Goal: Information Seeking & Learning: Learn about a topic

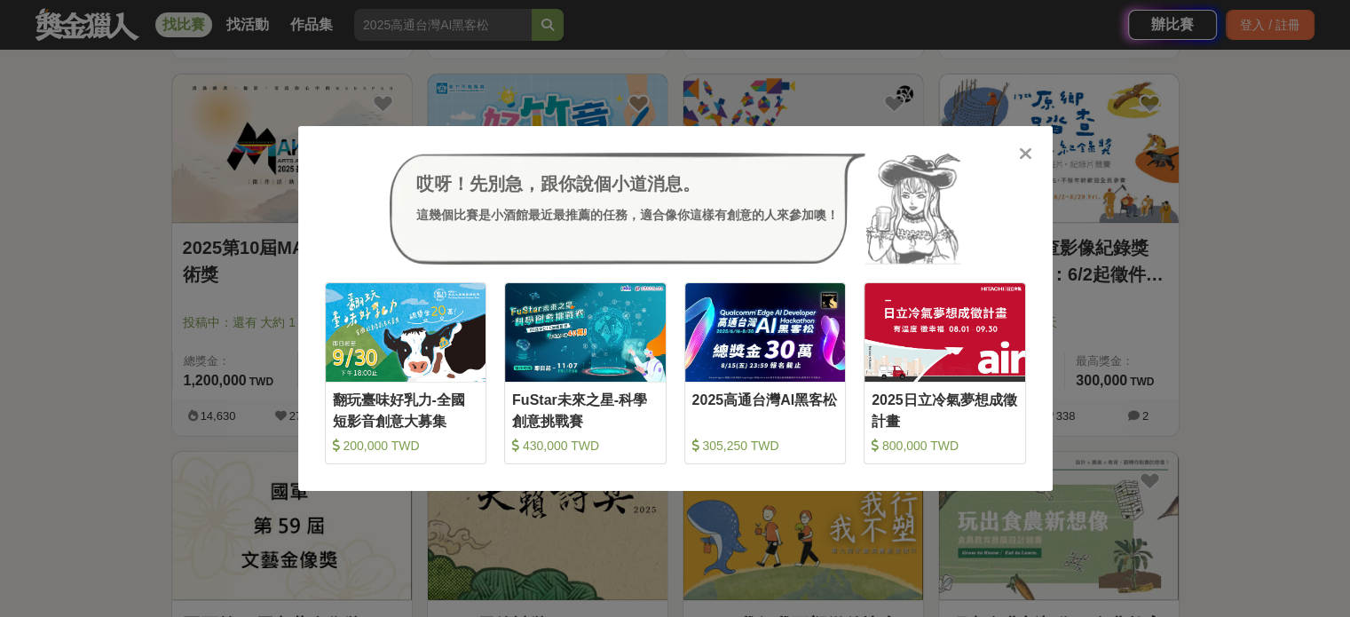
click at [1022, 152] on icon at bounding box center [1025, 154] width 13 height 18
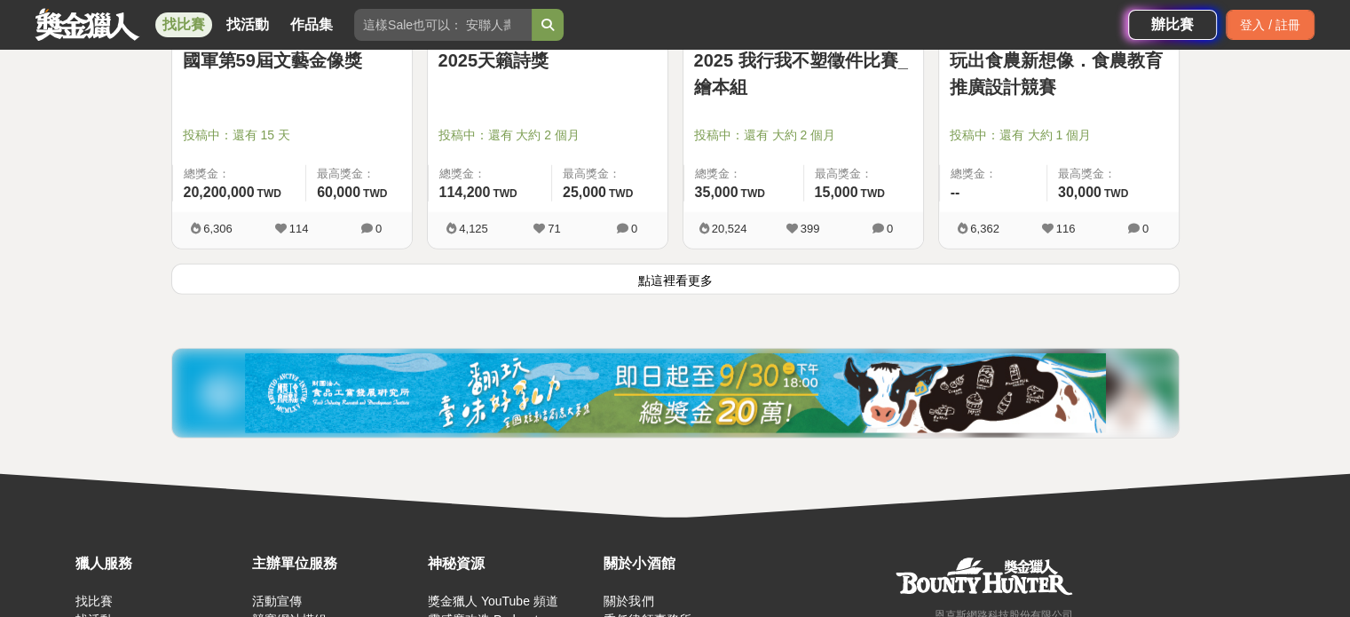
scroll to position [4615, 0]
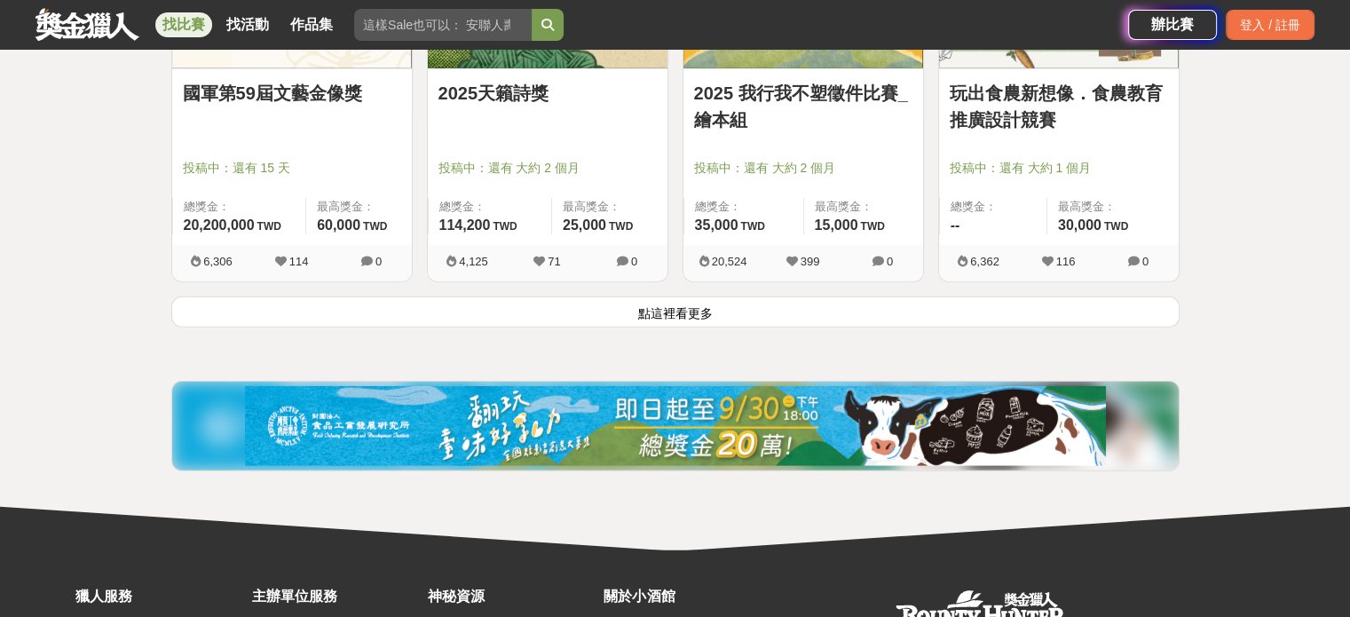
click at [684, 305] on button "點這裡看更多" at bounding box center [675, 311] width 1008 height 31
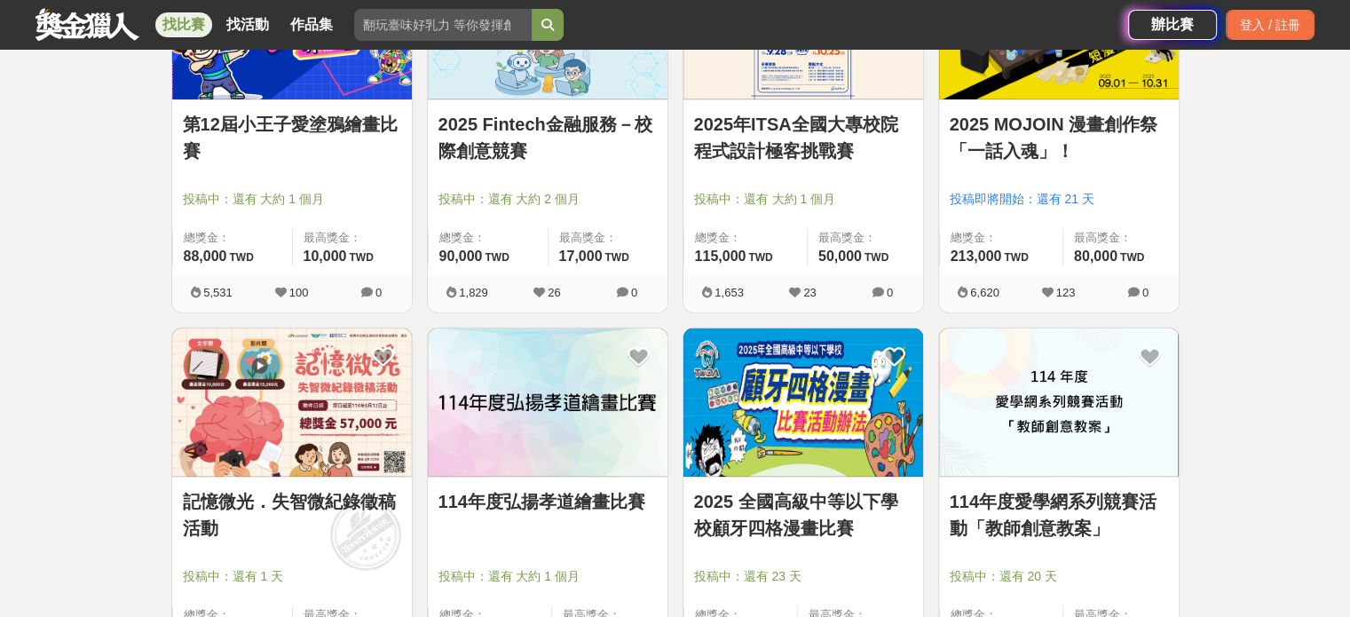
scroll to position [5591, 0]
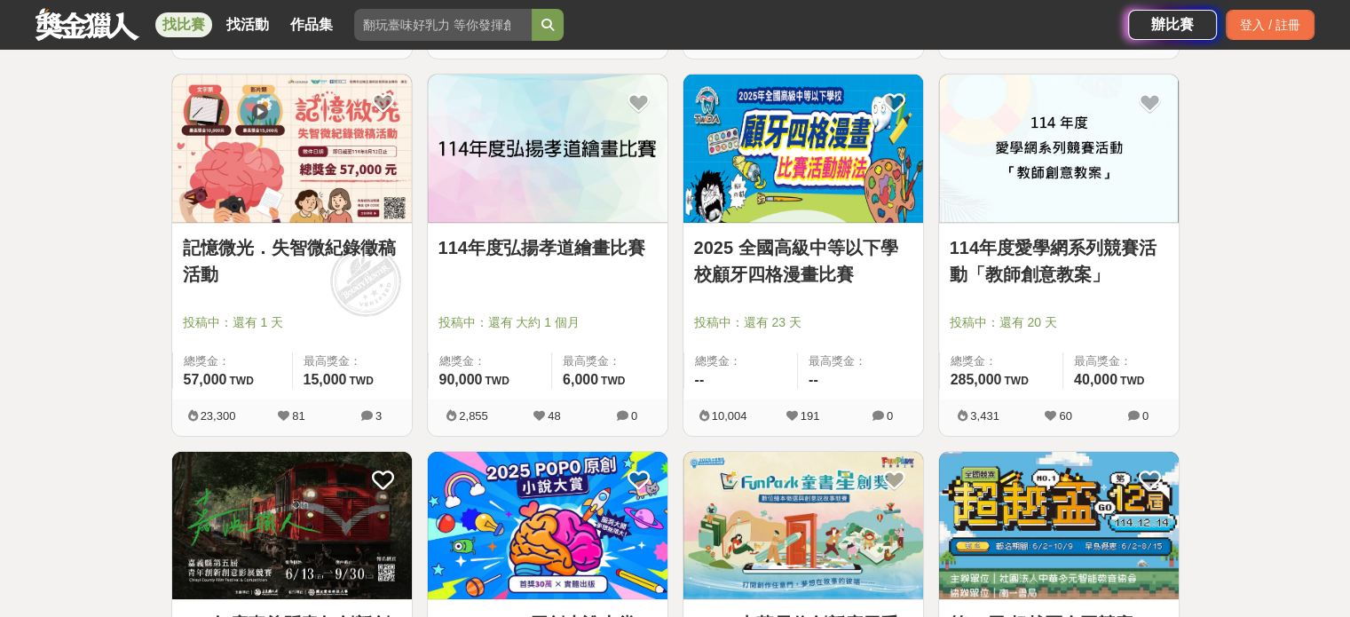
click at [820, 248] on link "2025 全國高級中等以下學校顧牙四格漫畫比賽" at bounding box center [803, 260] width 218 height 53
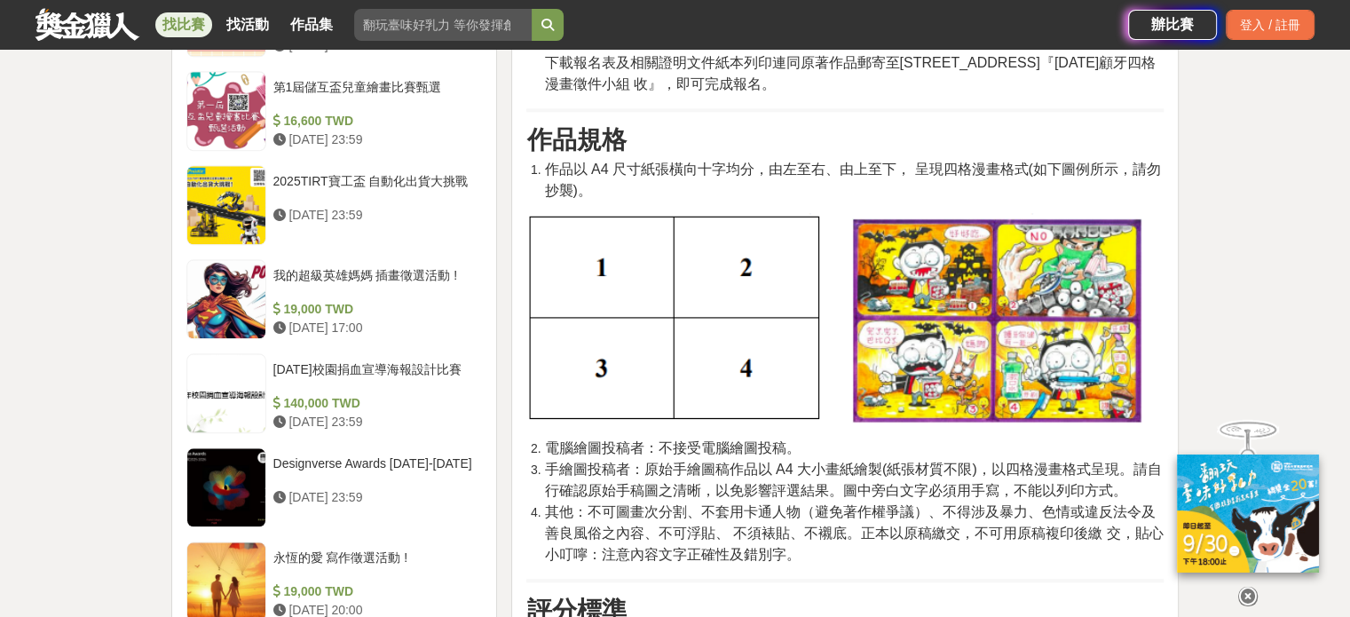
scroll to position [2130, 0]
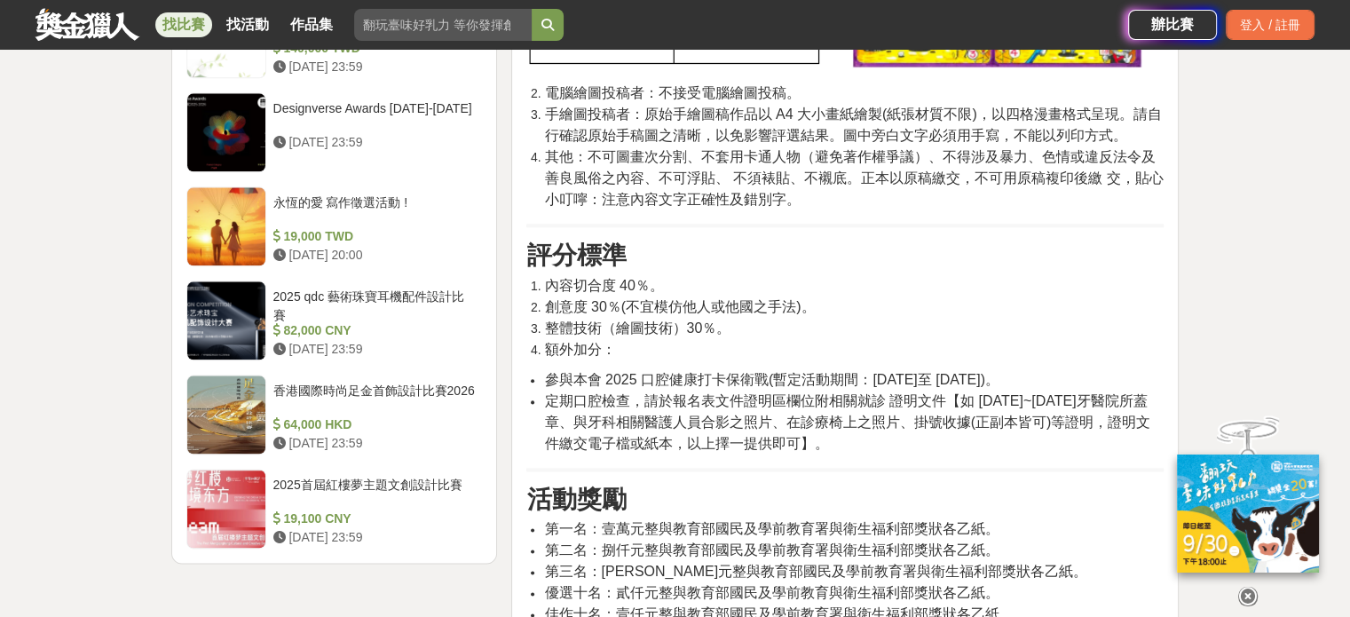
drag, startPoint x: 874, startPoint y: 375, endPoint x: 1003, endPoint y: 372, distance: 128.8
click at [999, 372] on span "參與本會 2025 口腔健康打卡保衛戰(暫定活動期間：[DATE]至 [DATE])。" at bounding box center [771, 379] width 454 height 15
click at [856, 397] on span "定期口腔檢查，請於報名表文件證明區欄位附相關就診 證明文件【如 [DATE]~[DATE]牙醫院所蓋章、與牙科相關醫護人員合影之照片、在診療椅上之照片、掛號收…" at bounding box center [847, 422] width 606 height 58
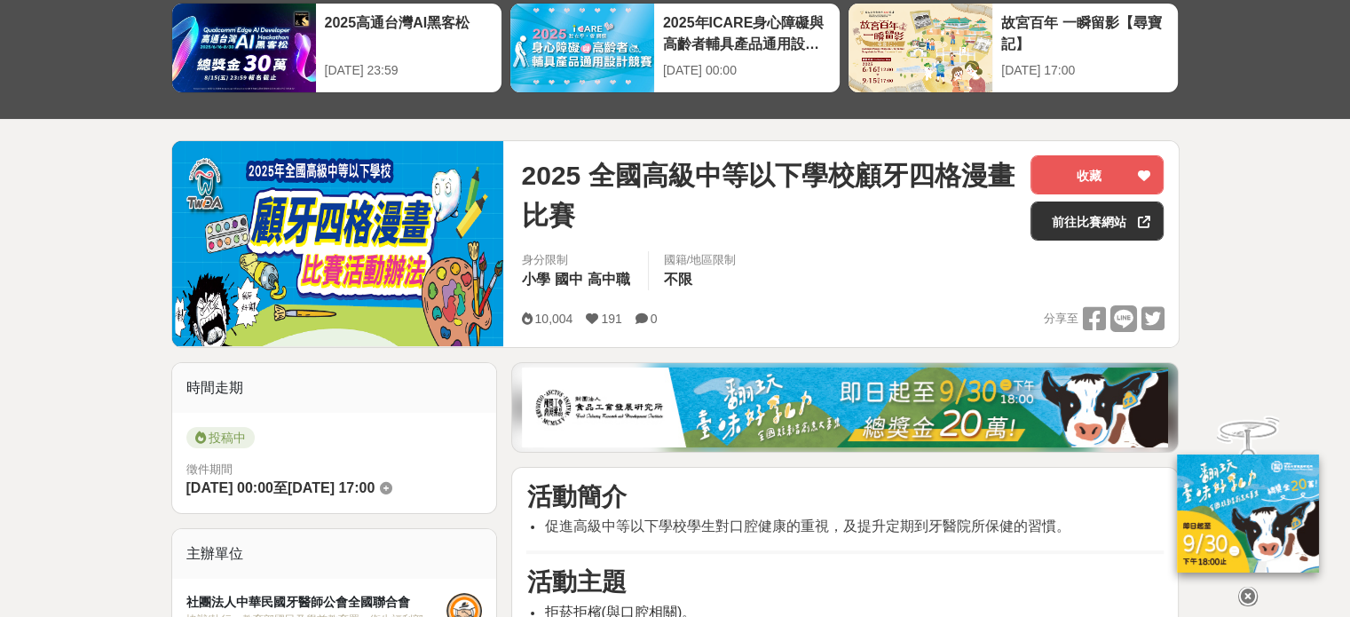
scroll to position [0, 0]
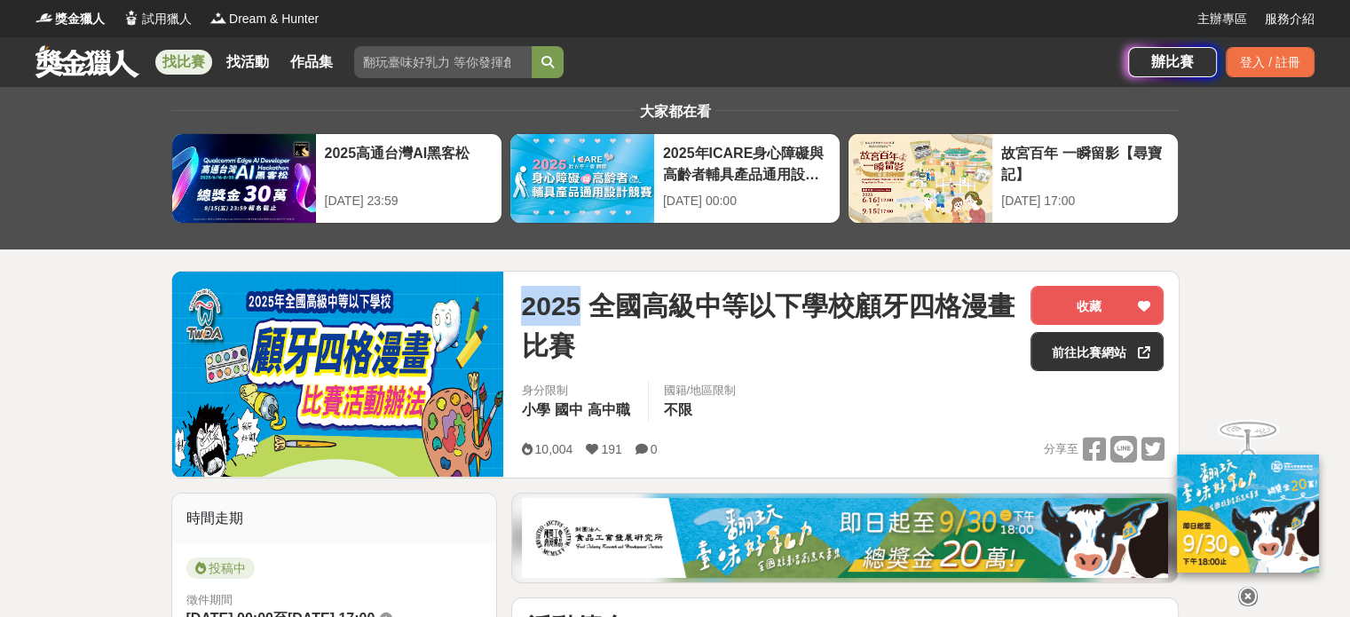
drag, startPoint x: 523, startPoint y: 302, endPoint x: 579, endPoint y: 296, distance: 56.2
click at [579, 296] on span "2025 全國高級中等以下學校顧牙四格漫畫比賽" at bounding box center [768, 326] width 495 height 80
click at [612, 300] on span "2025 全國高級中等以下學校顧牙四格漫畫比賽" at bounding box center [768, 326] width 495 height 80
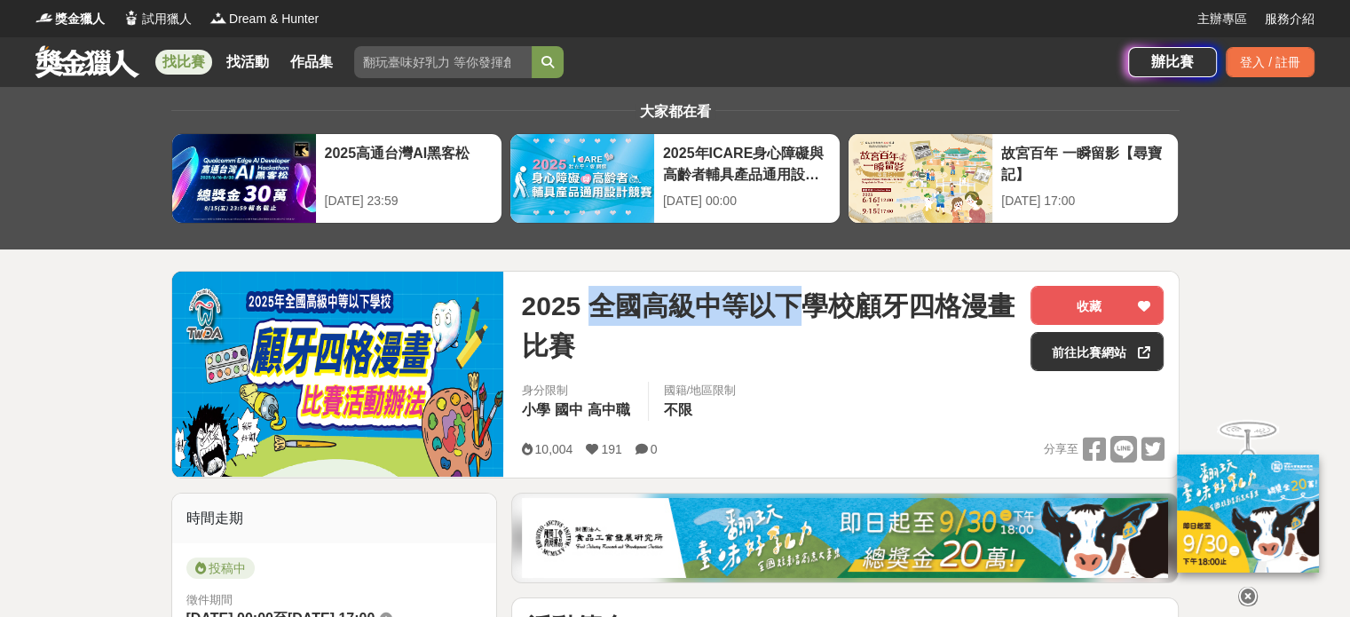
drag, startPoint x: 593, startPoint y: 300, endPoint x: 790, endPoint y: 298, distance: 197.1
click at [790, 298] on span "2025 全國高級中等以下學校顧牙四格漫畫比賽" at bounding box center [768, 326] width 495 height 80
copy span "全國高級中等以下"
click at [383, 63] on input "search" at bounding box center [443, 62] width 178 height 32
paste input "全國高級中等以下"
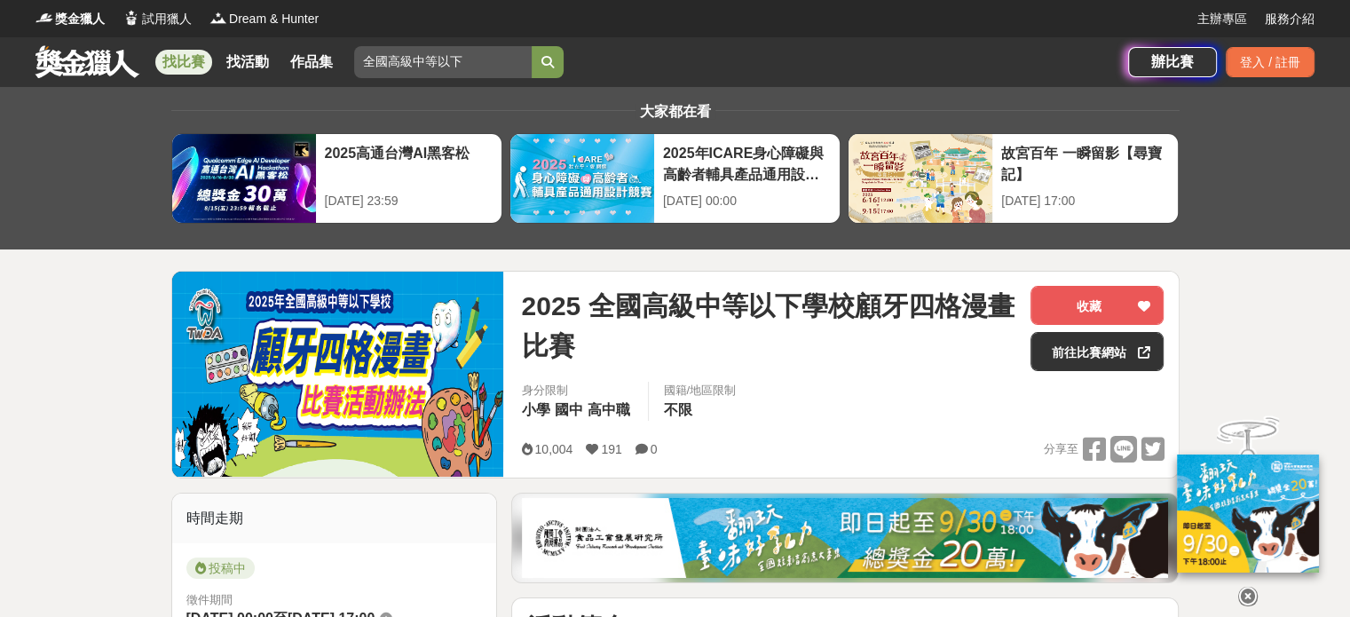
click at [544, 60] on icon "submit" at bounding box center [547, 62] width 12 height 12
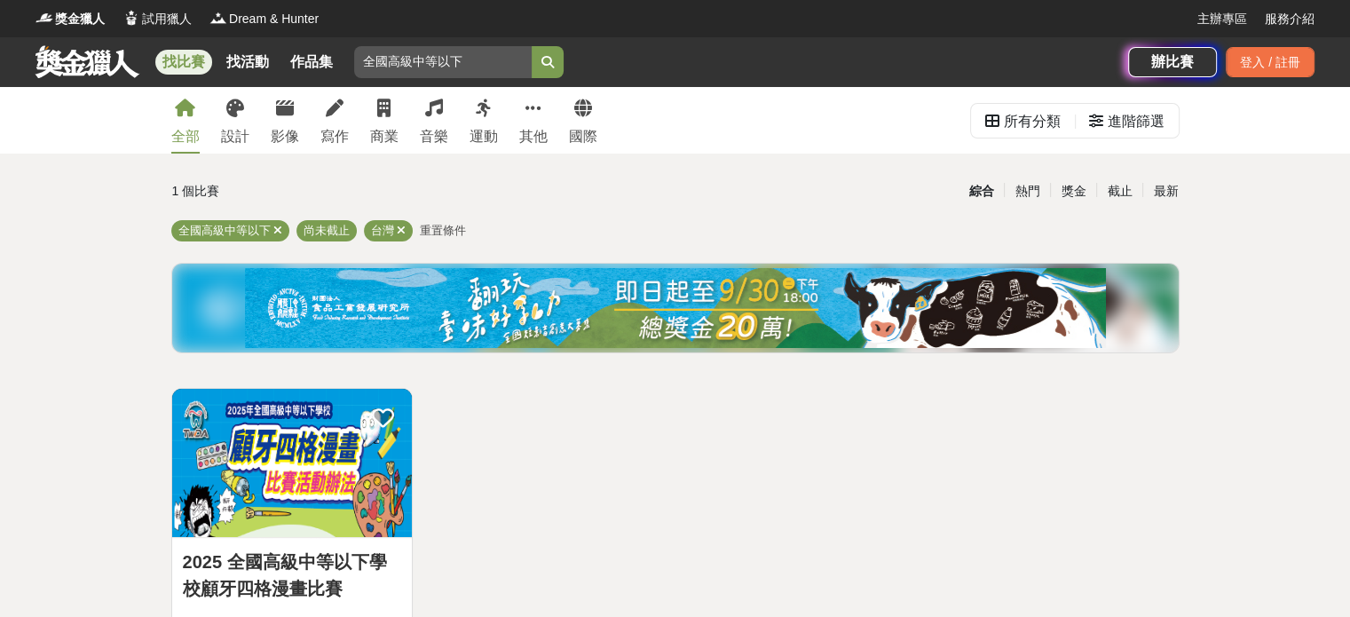
drag, startPoint x: 440, startPoint y: 59, endPoint x: 514, endPoint y: 66, distance: 73.9
click at [514, 66] on input "全國高級中等以下" at bounding box center [443, 62] width 178 height 32
type input "全國高級中等"
click at [539, 60] on button "submit" at bounding box center [548, 62] width 32 height 32
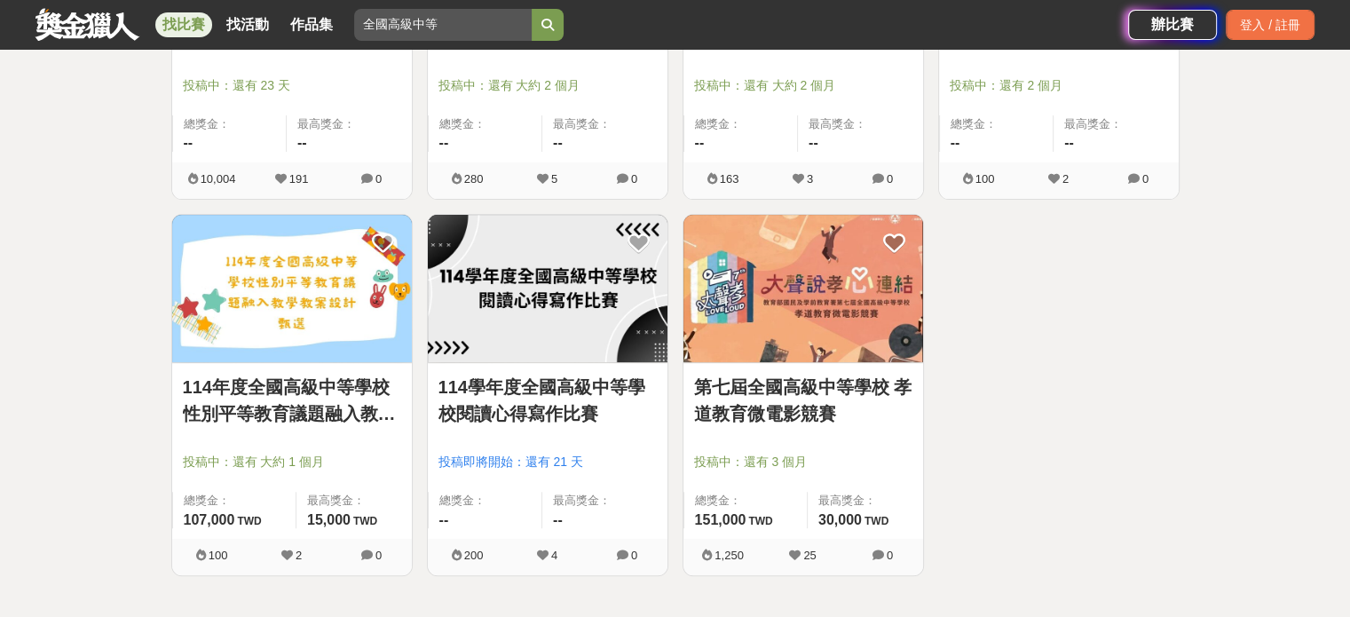
scroll to position [621, 0]
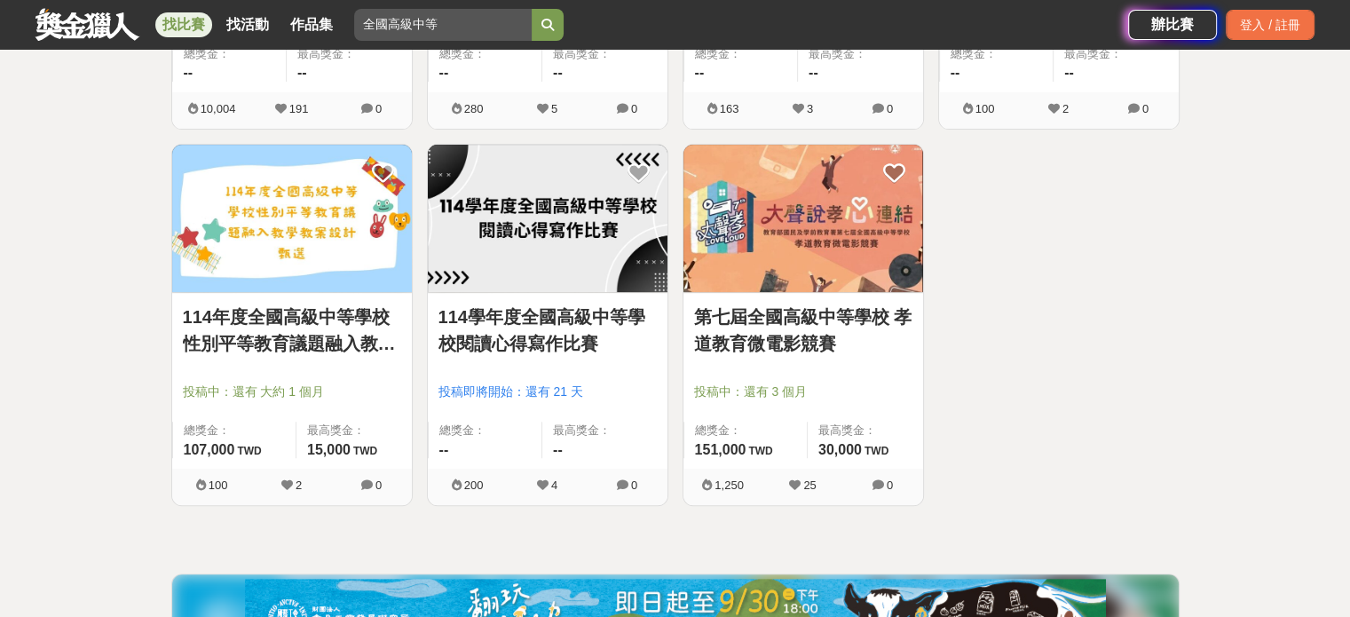
click at [561, 219] on img at bounding box center [548, 219] width 240 height 148
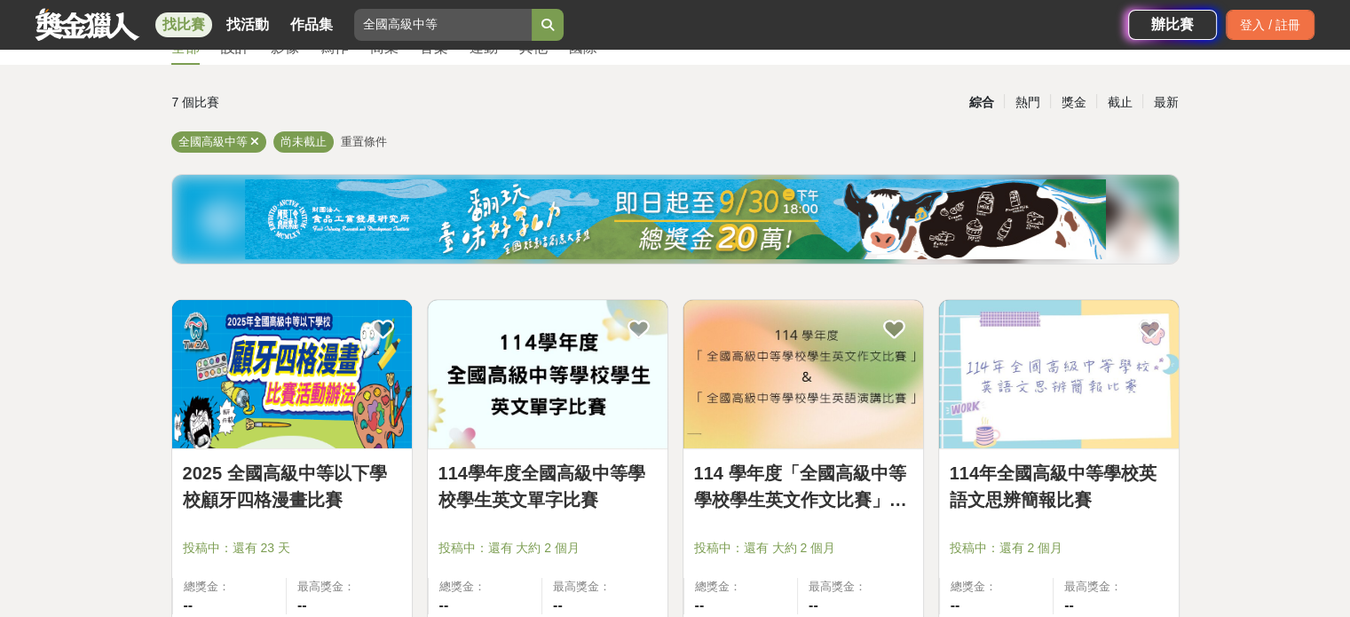
scroll to position [266, 0]
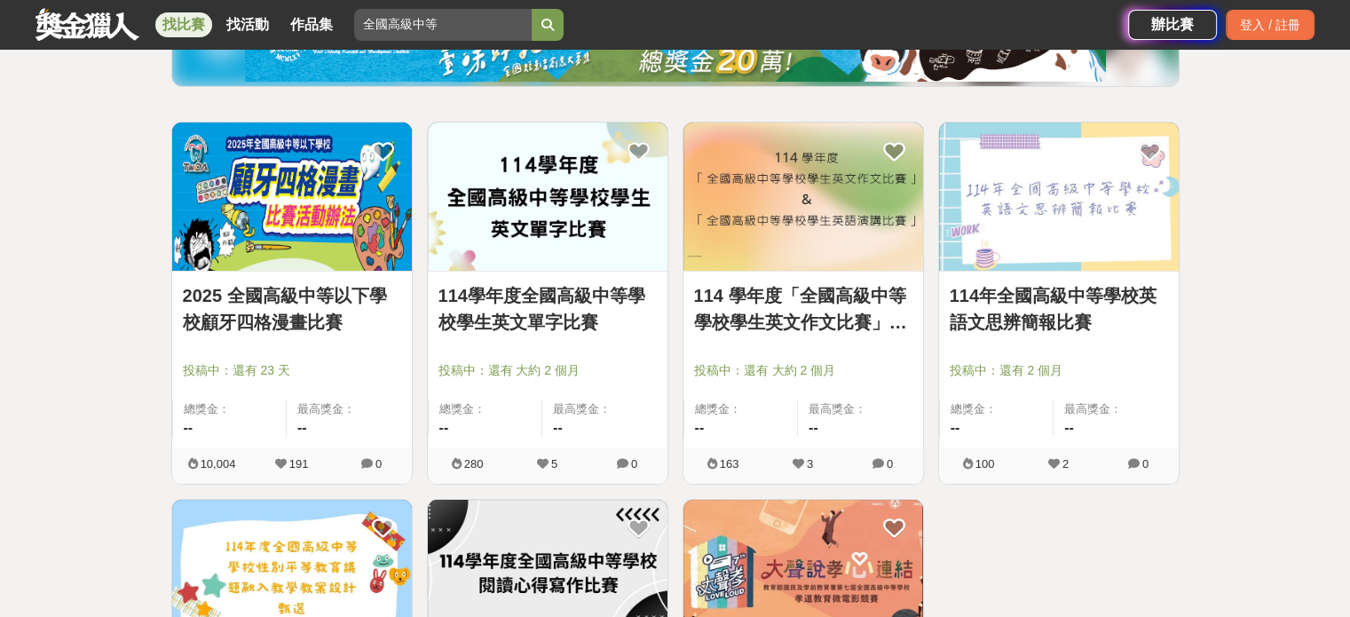
click at [507, 323] on link "114學年度全國高級中等學校學生英文單字比賽" at bounding box center [548, 308] width 218 height 53
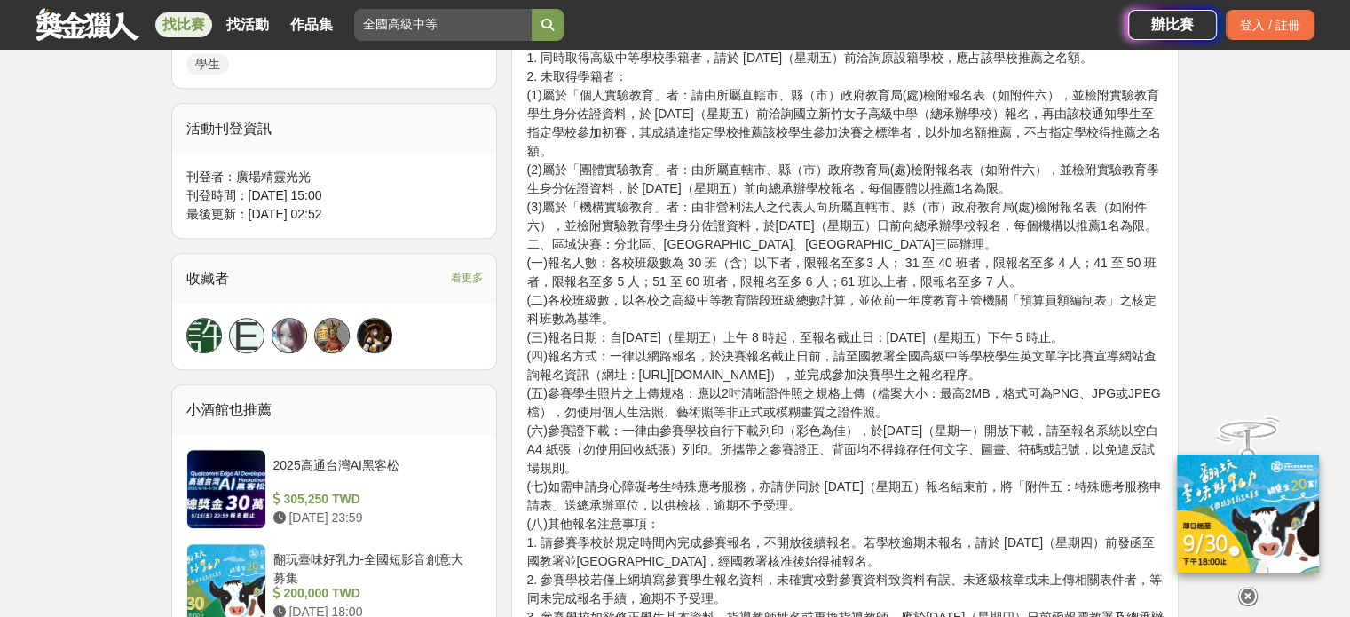
scroll to position [976, 0]
